Goal: Information Seeking & Learning: Learn about a topic

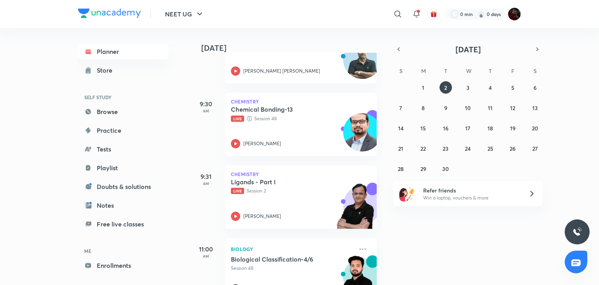
scroll to position [225, 0]
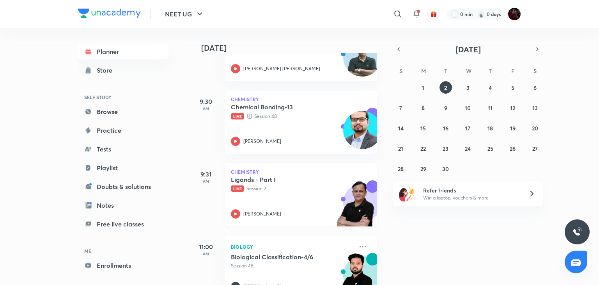
click at [234, 211] on icon at bounding box center [235, 213] width 9 height 9
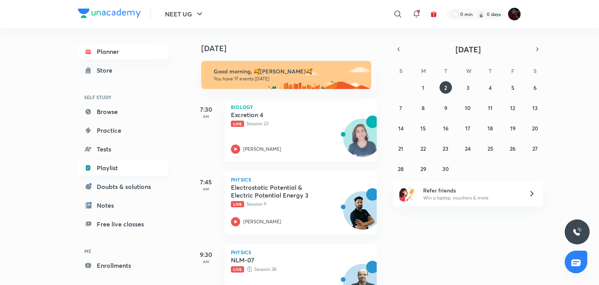
scroll to position [29, 0]
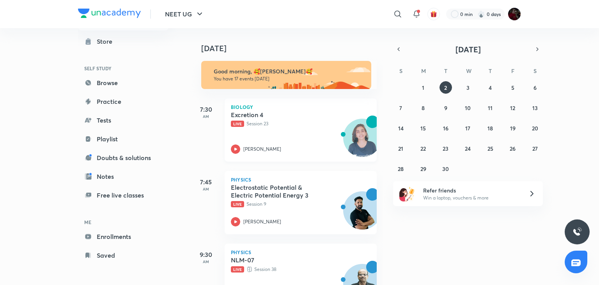
drag, startPoint x: 512, startPoint y: 0, endPoint x: 337, endPoint y: 157, distance: 234.6
click at [337, 157] on div "Biology Excretion 4 Live Session 23 [PERSON_NAME]" at bounding box center [301, 129] width 152 height 63
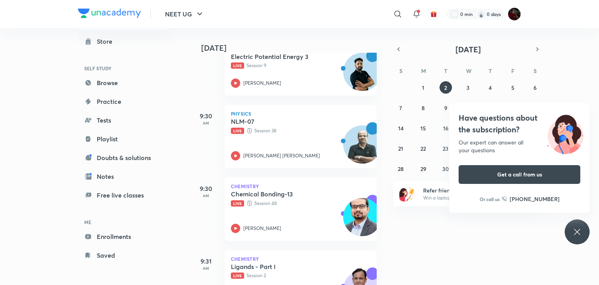
scroll to position [144, 0]
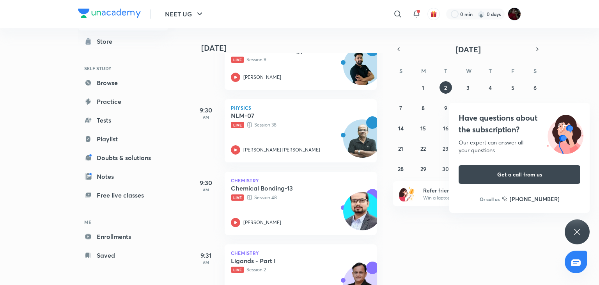
click at [573, 230] on icon at bounding box center [576, 231] width 9 height 9
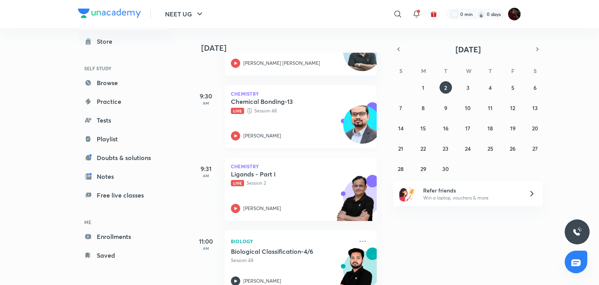
scroll to position [232, 0]
click at [236, 201] on div "Ligands - Part I Live Session 2 Ramesh Sharda" at bounding box center [292, 190] width 122 height 43
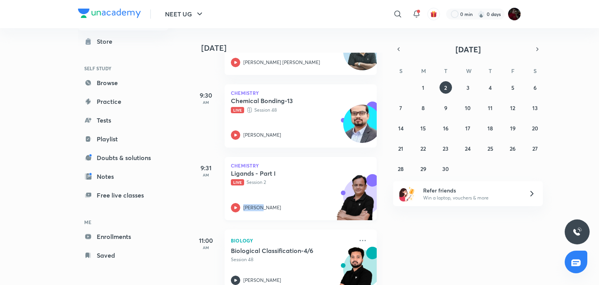
click at [236, 201] on div "Ligands - Part I Live Session 2 Ramesh Sharda" at bounding box center [292, 190] width 122 height 43
